Goal: Check status

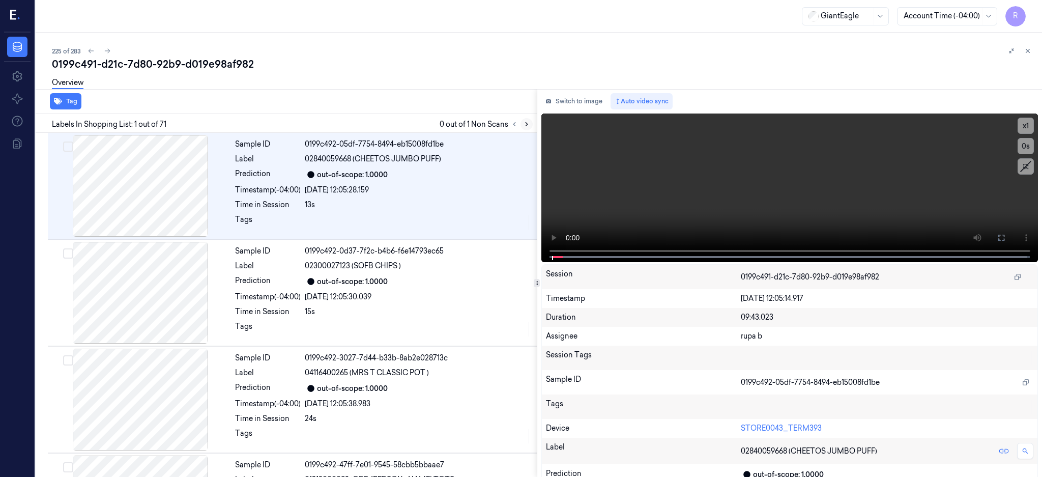
click at [533, 128] on button at bounding box center [526, 124] width 12 height 12
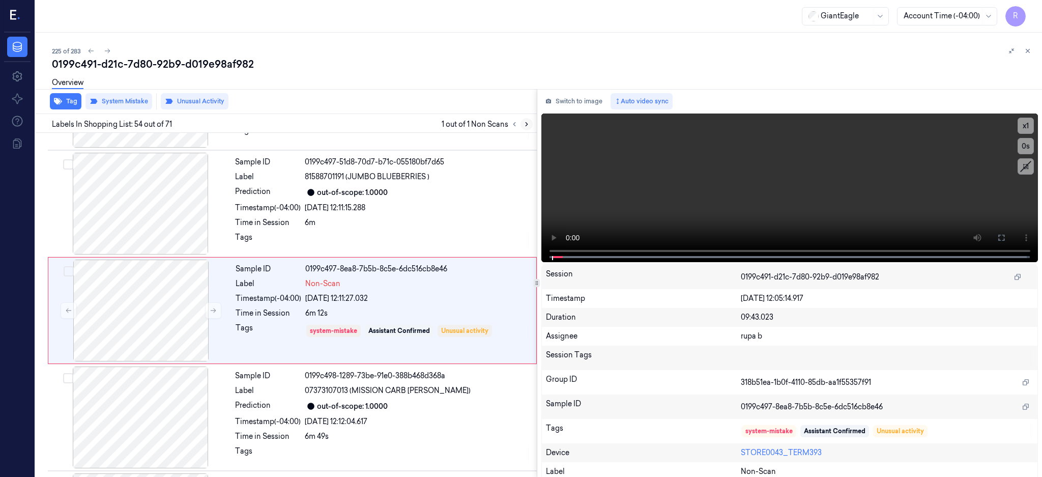
scroll to position [5546, 0]
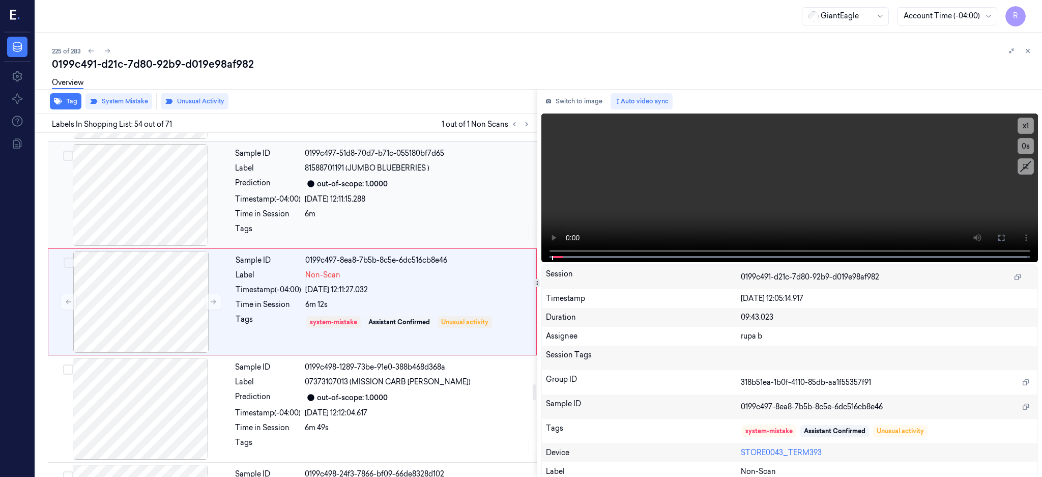
click at [130, 222] on div at bounding box center [140, 195] width 181 height 102
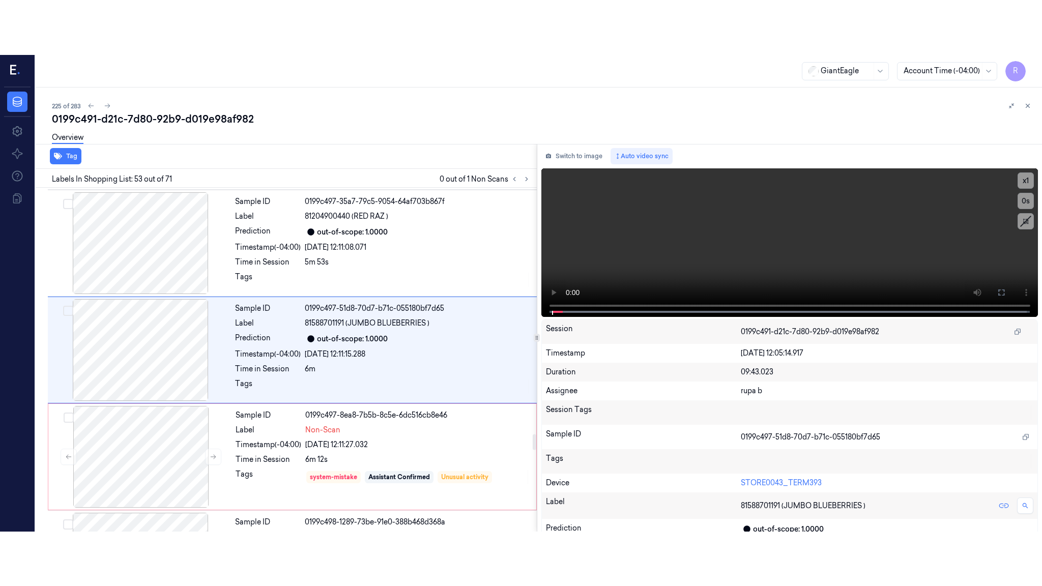
scroll to position [5439, 0]
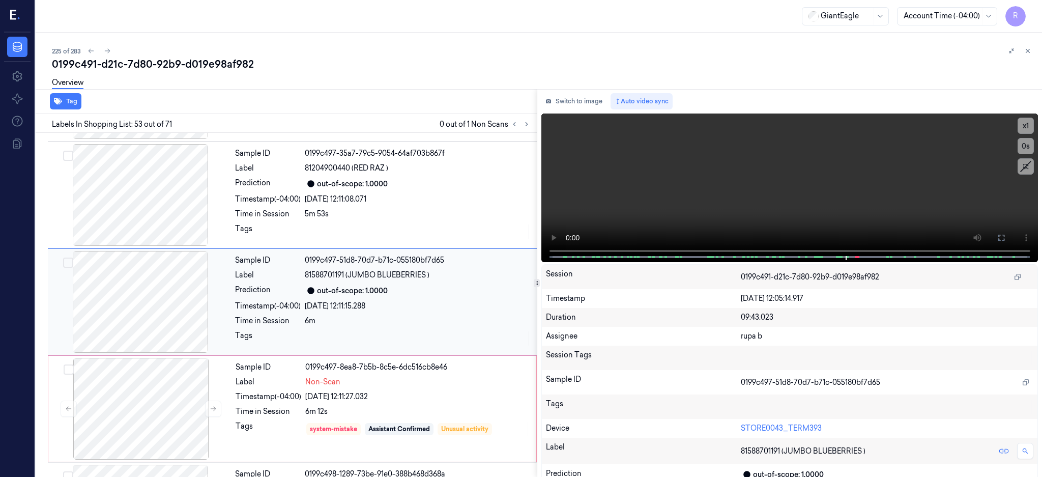
click at [158, 307] on div at bounding box center [140, 302] width 181 height 102
click at [1004, 240] on icon at bounding box center [1001, 238] width 6 height 6
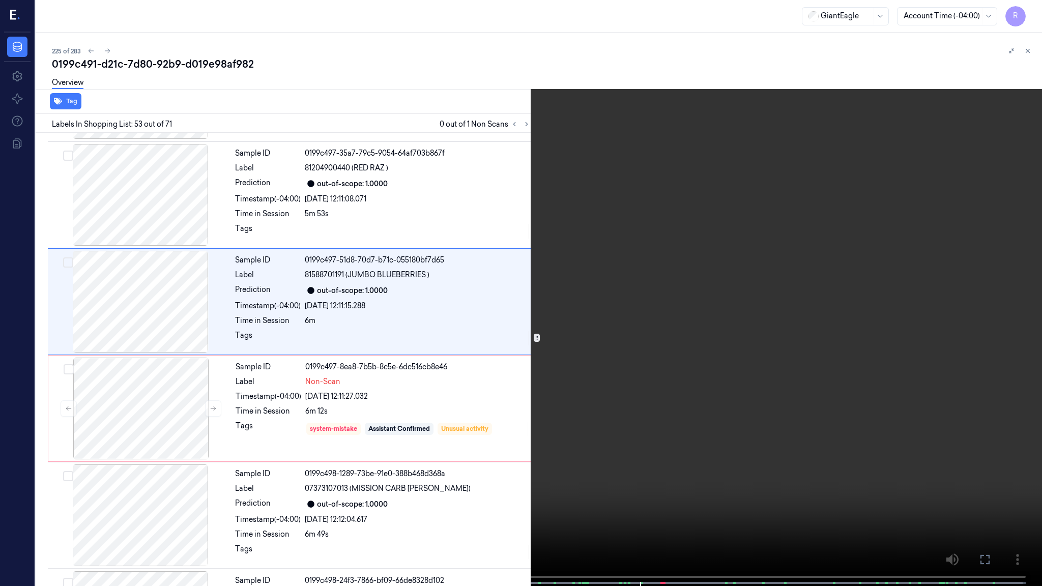
click at [663, 320] on video at bounding box center [521, 294] width 1042 height 588
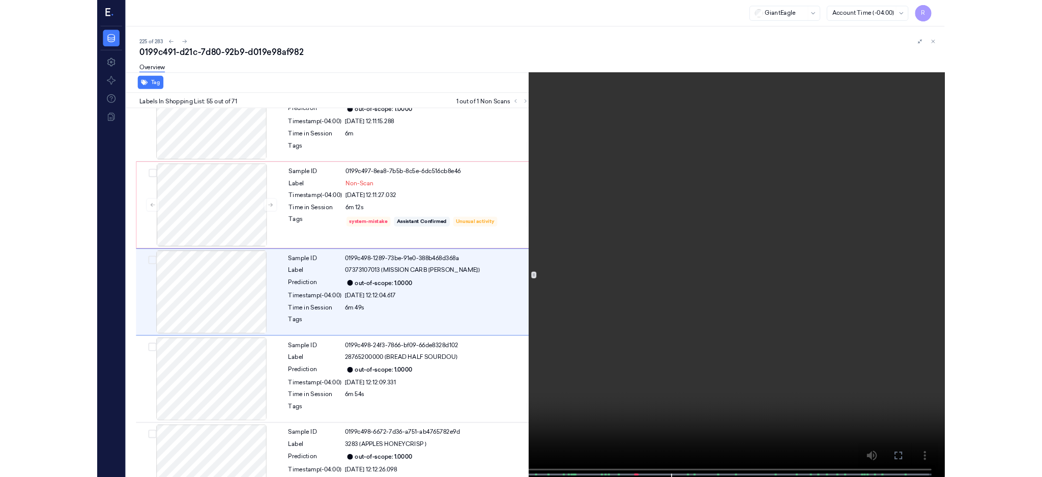
scroll to position [5598, 0]
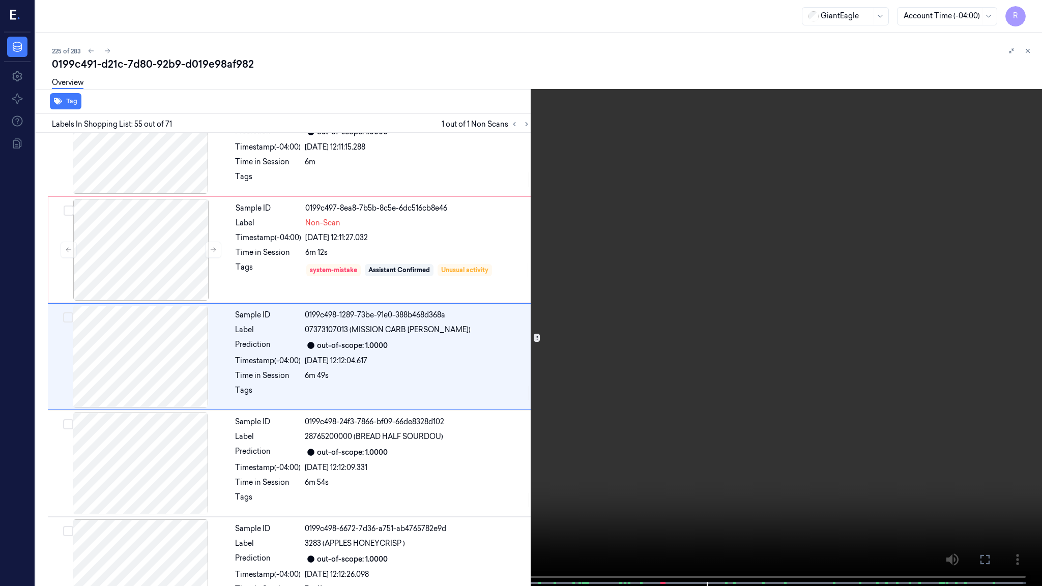
click at [560, 232] on video at bounding box center [521, 294] width 1042 height 588
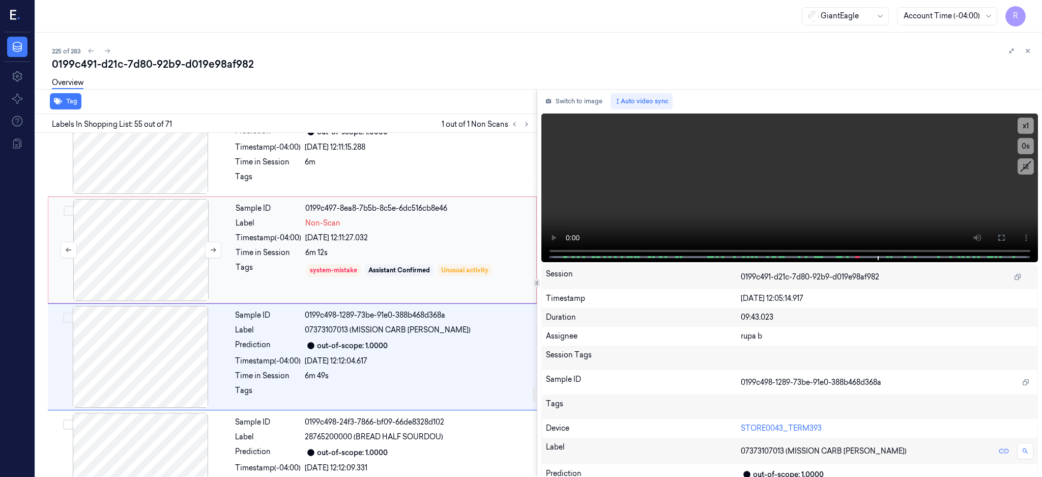
click at [93, 267] on div at bounding box center [140, 250] width 181 height 102
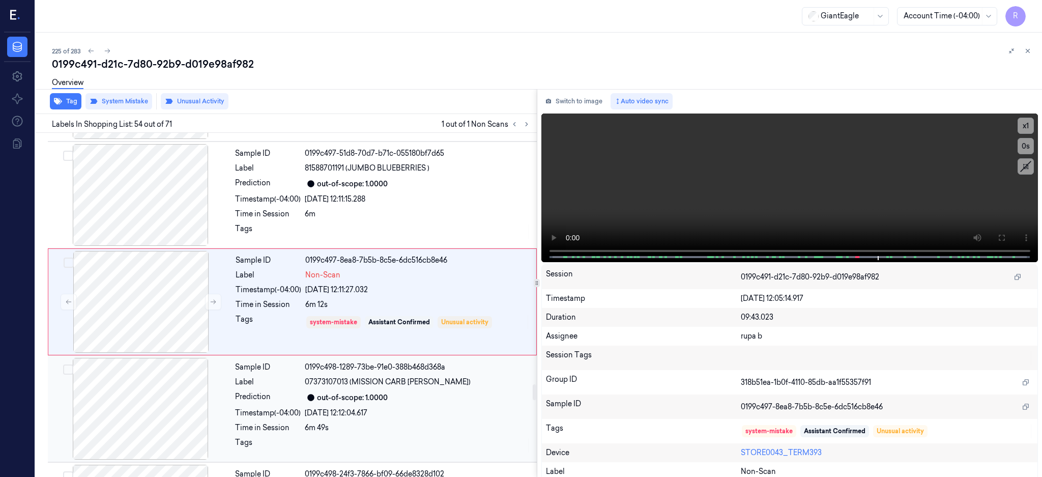
click at [128, 407] on div at bounding box center [140, 409] width 181 height 102
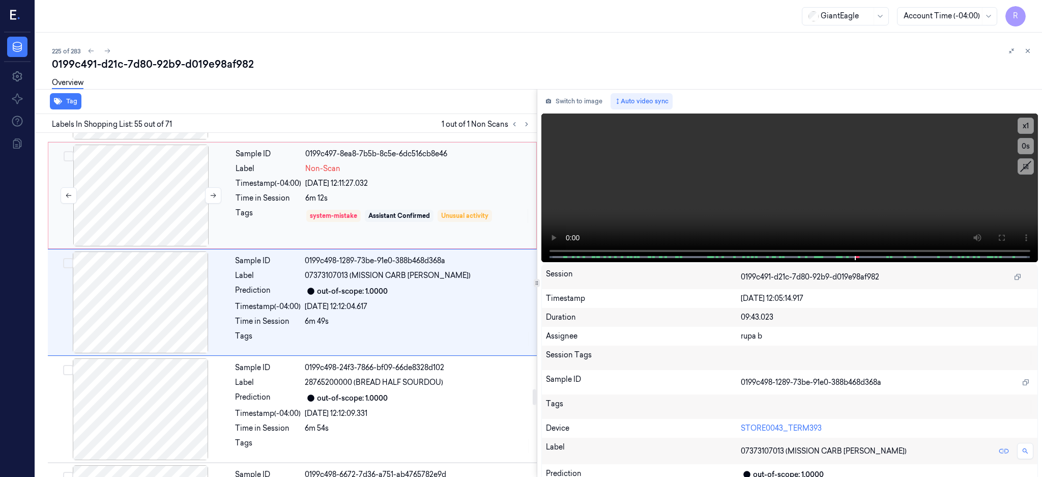
scroll to position [5653, 0]
